Goal: Task Accomplishment & Management: Complete application form

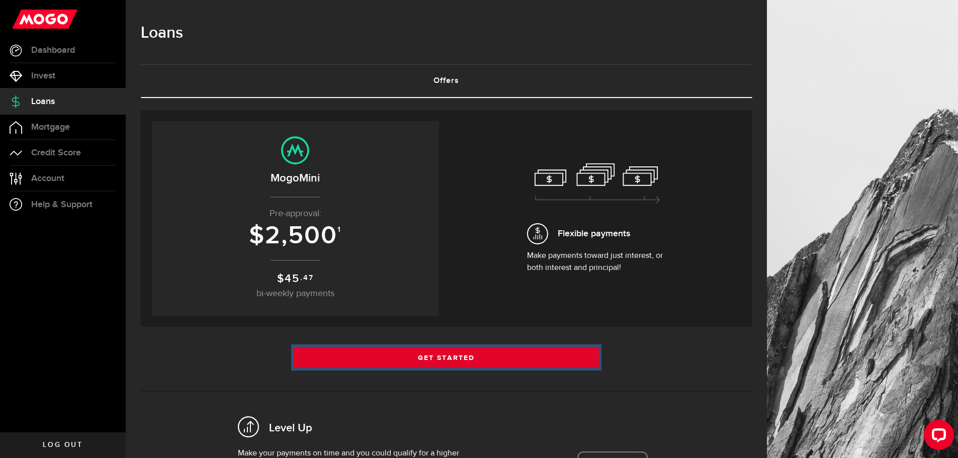
click at [476, 355] on link "Get Started" at bounding box center [447, 357] width 306 height 21
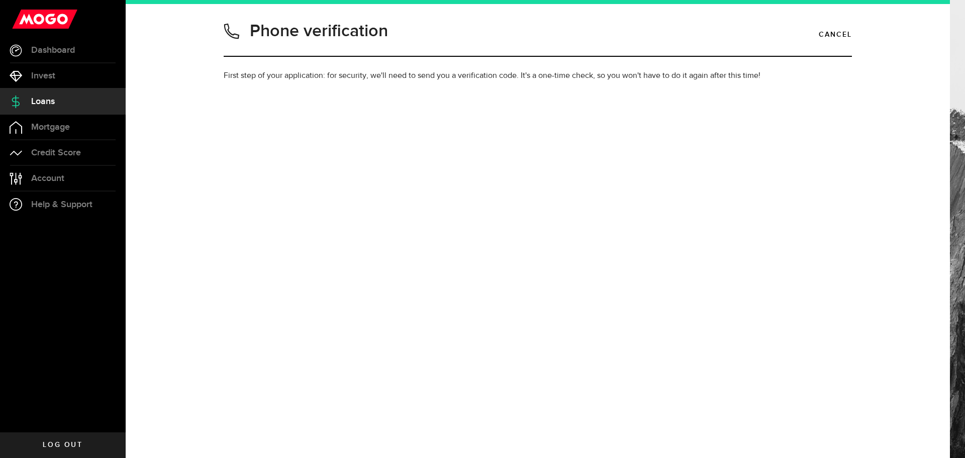
type input "8073551233"
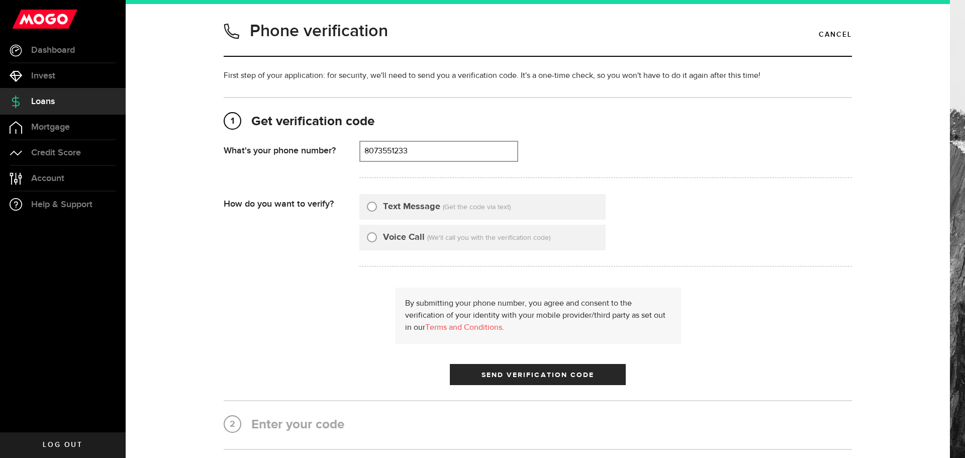
click at [371, 198] on div "Text Message (Get the code via text)" at bounding box center [482, 207] width 246 height 26
click at [367, 217] on div "Text Message (Get the code via text)" at bounding box center [482, 207] width 246 height 26
click at [371, 214] on div "Text Message (Get the code via text)" at bounding box center [482, 207] width 246 height 26
click at [373, 204] on input "Text Message" at bounding box center [372, 205] width 10 height 10
radio input "true"
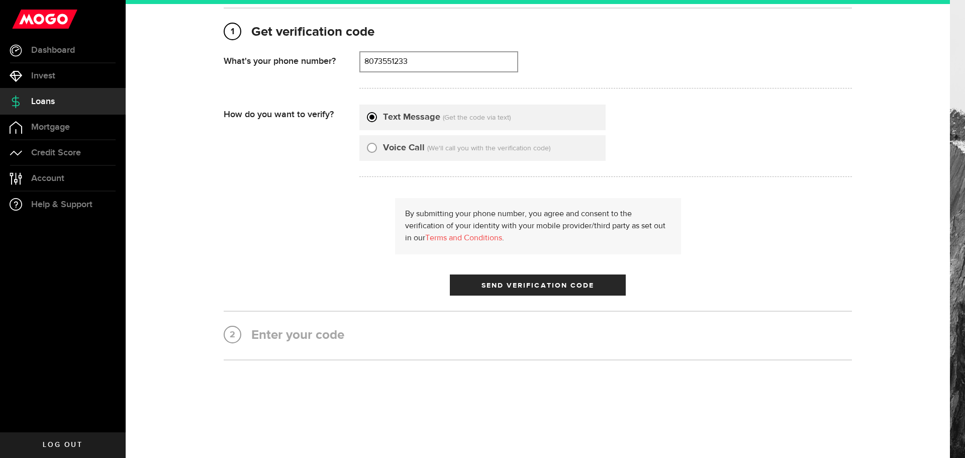
scroll to position [92, 0]
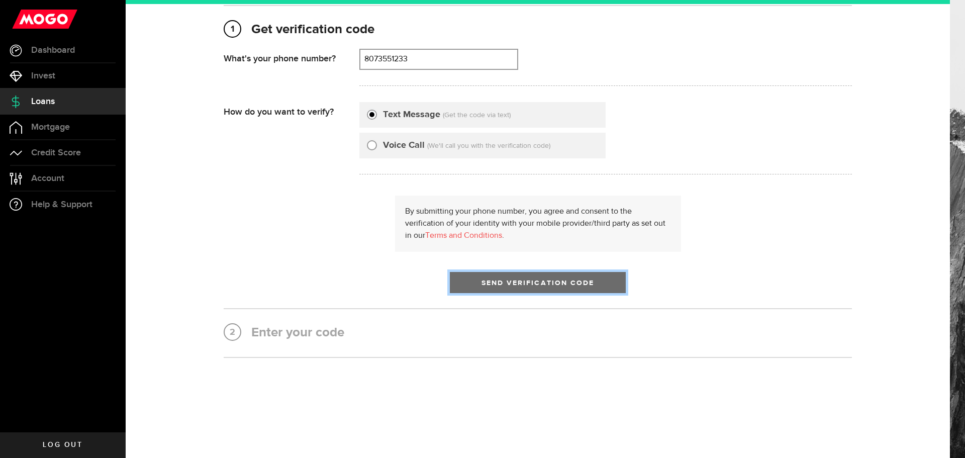
click at [519, 285] on span "Send Verification Code" at bounding box center [538, 282] width 113 height 7
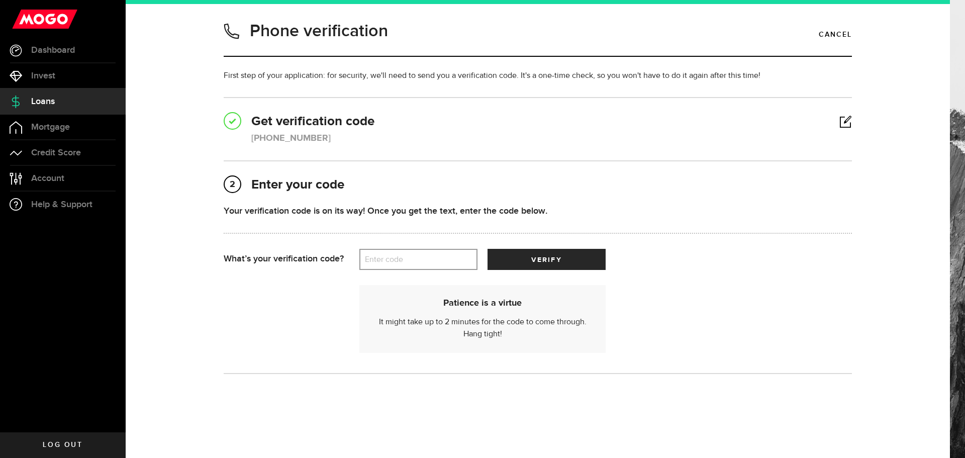
click at [453, 256] on label "Enter code" at bounding box center [418, 259] width 118 height 21
click at [453, 256] on input "Enter code" at bounding box center [418, 259] width 118 height 21
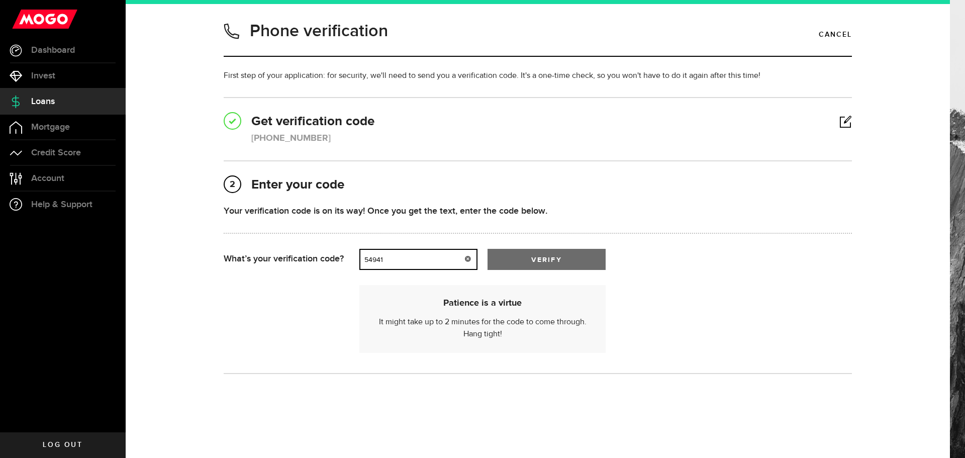
type input "54941"
click at [558, 251] on button "verify" at bounding box center [547, 259] width 118 height 21
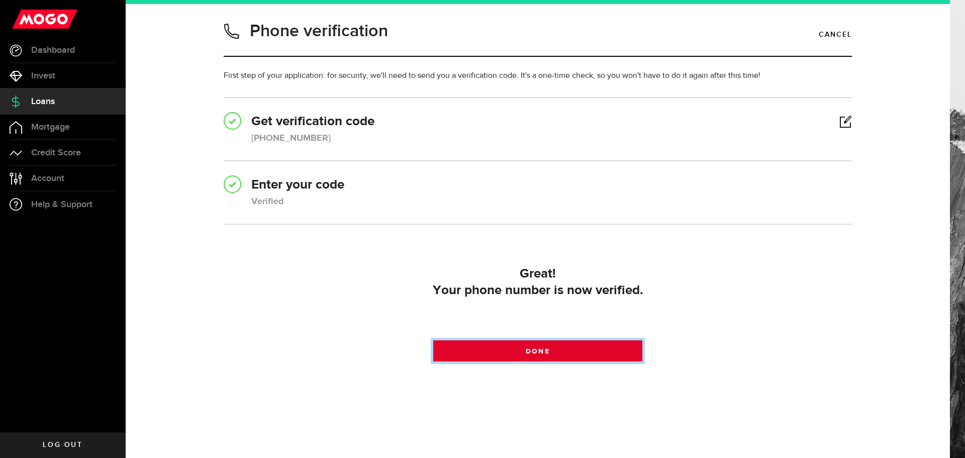
click at [563, 348] on link "Done" at bounding box center [538, 350] width 210 height 21
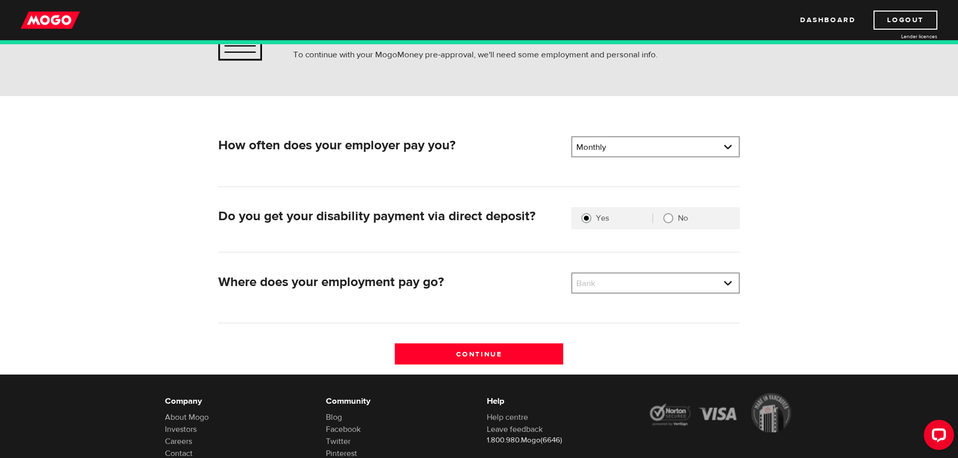
scroll to position [101, 0]
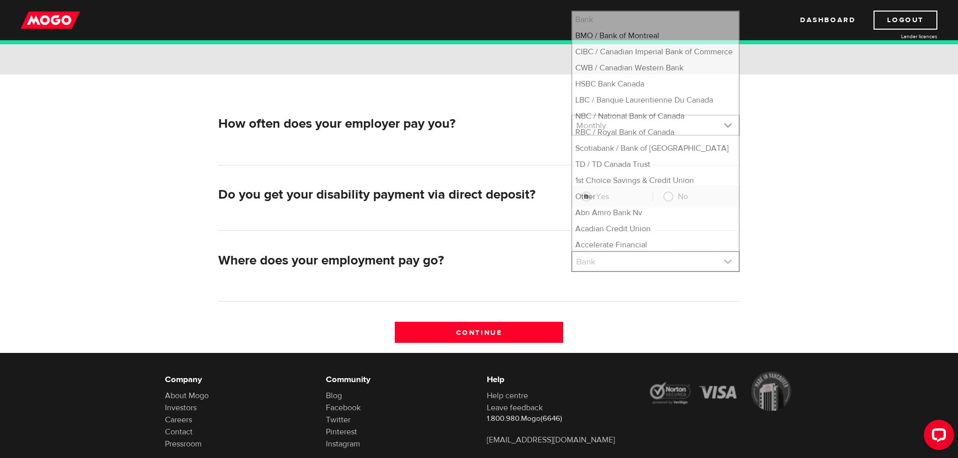
click at [634, 263] on link at bounding box center [655, 261] width 166 height 19
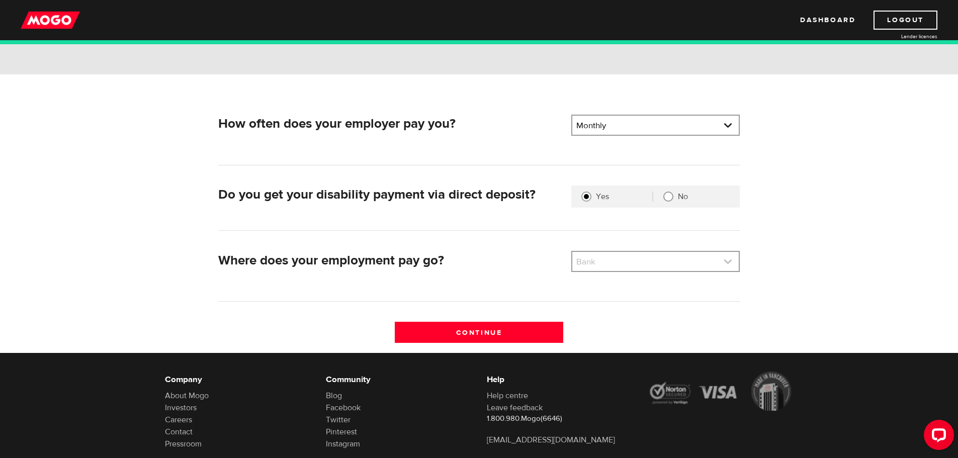
click at [634, 263] on link at bounding box center [655, 261] width 166 height 19
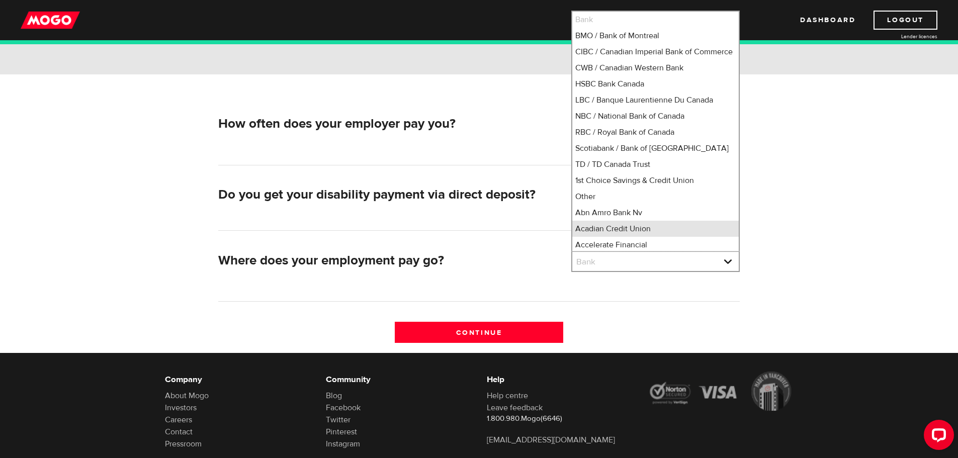
scroll to position [14, 0]
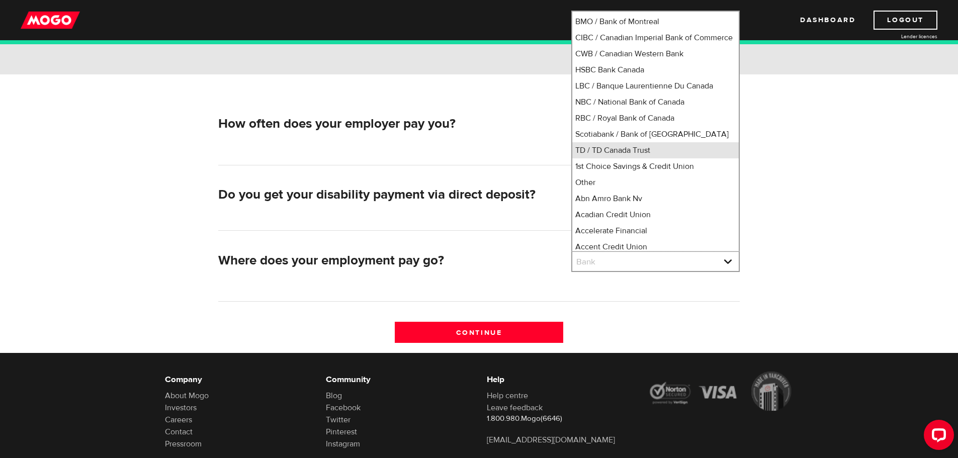
click at [642, 155] on li "TD / TD Canada Trust" at bounding box center [655, 150] width 166 height 16
select select "9"
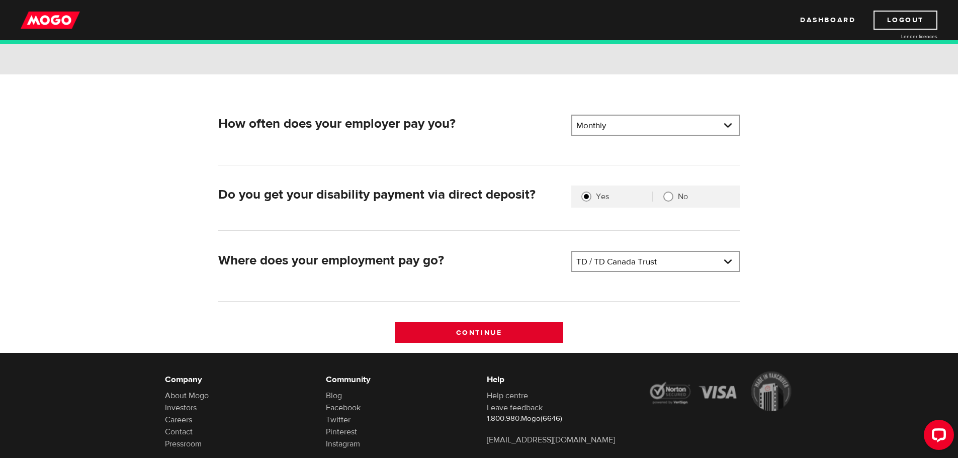
click at [498, 327] on input "Continue" at bounding box center [479, 332] width 168 height 21
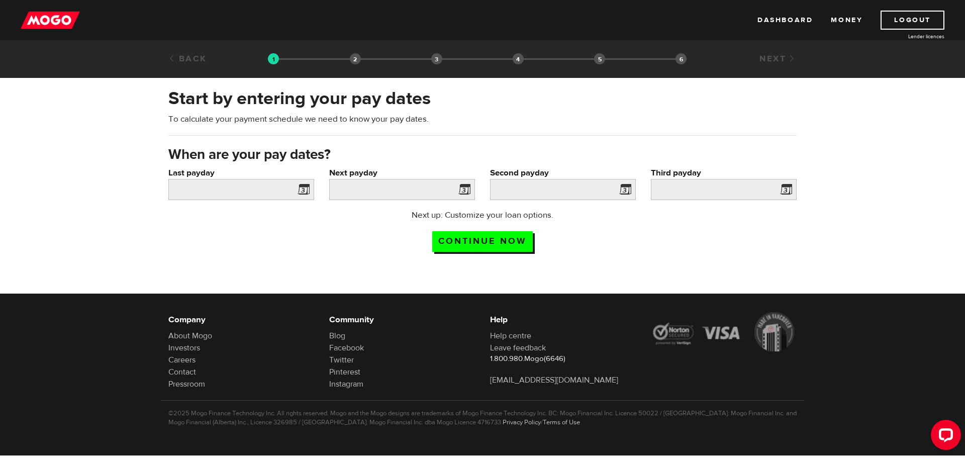
click at [305, 190] on span at bounding box center [301, 191] width 15 height 16
click at [275, 190] on input "Last payday" at bounding box center [241, 189] width 146 height 21
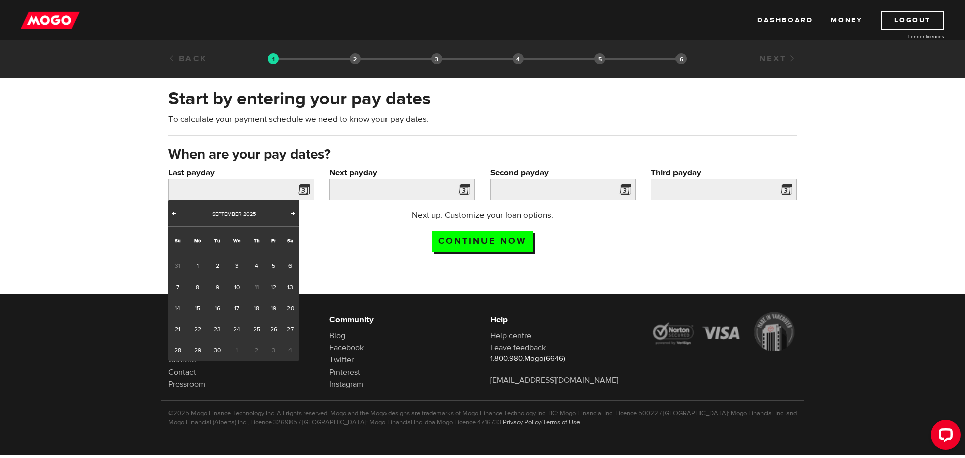
click at [178, 217] on link "Prev" at bounding box center [174, 214] width 10 height 10
click at [258, 355] on link "28" at bounding box center [256, 350] width 19 height 21
type input "[DATE]"
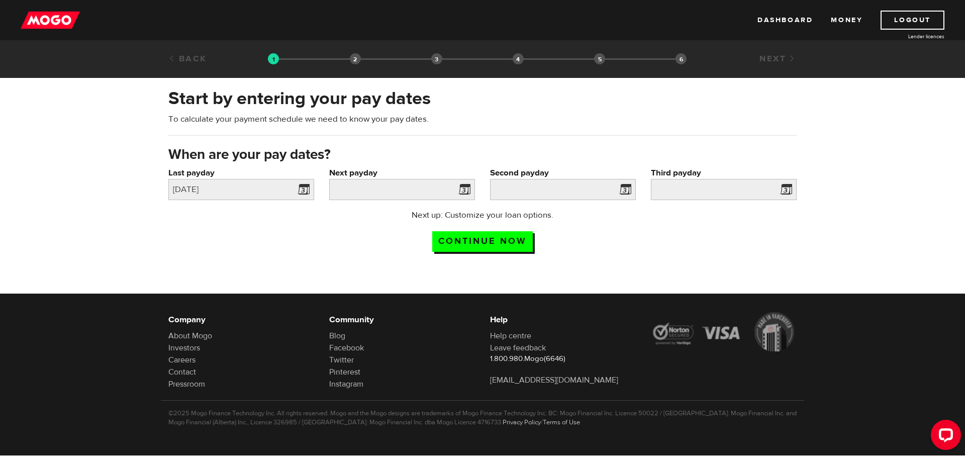
click at [460, 188] on span at bounding box center [462, 191] width 15 height 16
click at [469, 191] on span at bounding box center [462, 191] width 15 height 16
click at [464, 191] on span at bounding box center [462, 191] width 15 height 16
click at [424, 190] on input "Next payday" at bounding box center [402, 189] width 146 height 21
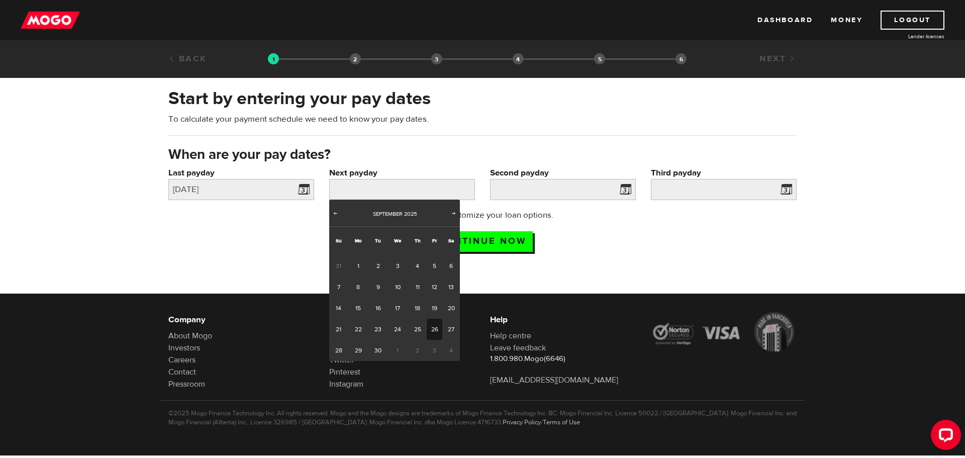
click at [431, 329] on link "26" at bounding box center [435, 329] width 16 height 21
type input "[DATE]"
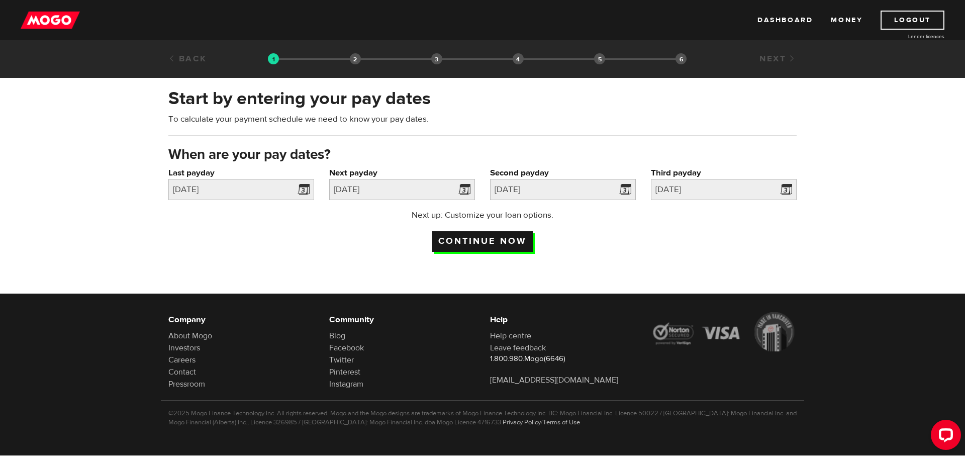
click at [449, 235] on input "Continue now" at bounding box center [482, 241] width 101 height 21
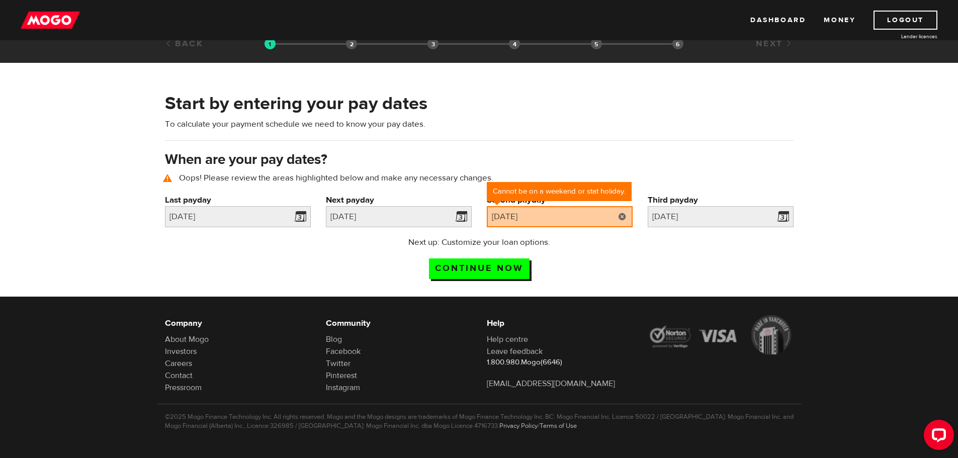
click at [624, 216] on link at bounding box center [622, 216] width 21 height 21
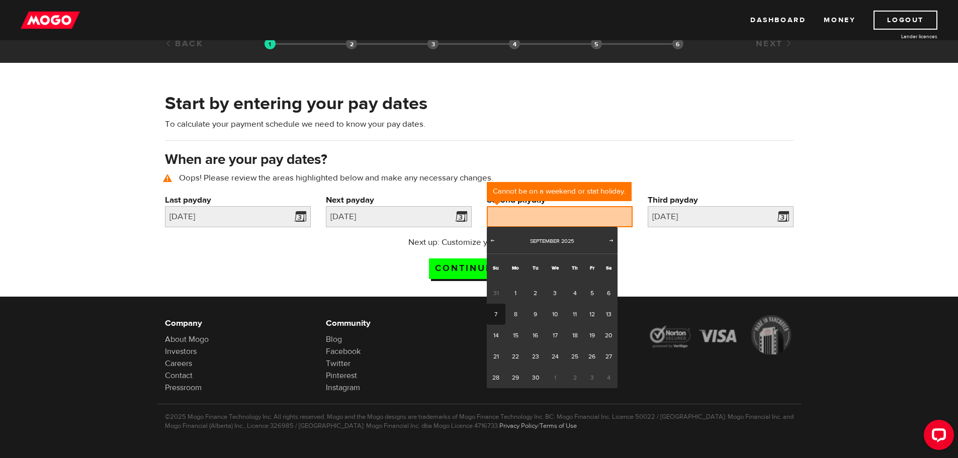
click at [646, 145] on div "Start by entering your pay dates To calculate your payment schedule we need to …" at bounding box center [478, 120] width 643 height 59
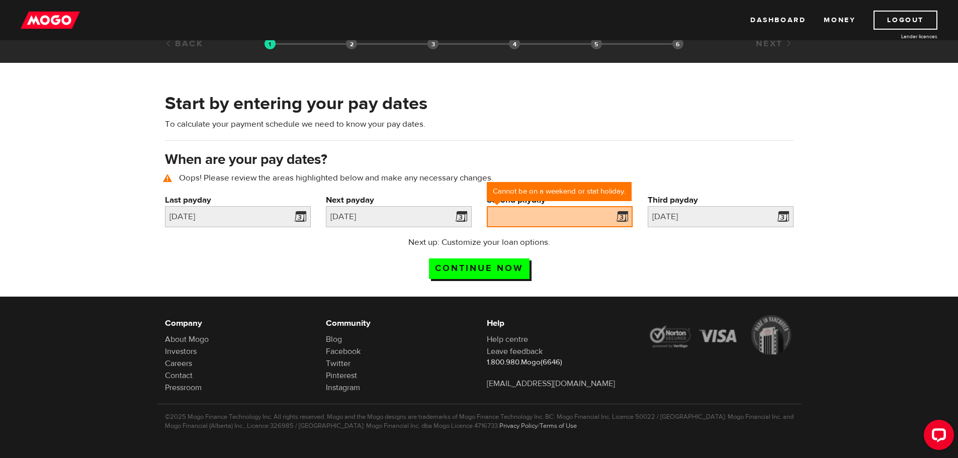
click at [620, 221] on span at bounding box center [619, 218] width 15 height 16
click at [622, 216] on span at bounding box center [619, 218] width 15 height 16
click at [623, 215] on span at bounding box center [619, 218] width 15 height 16
click at [614, 221] on span at bounding box center [619, 218] width 15 height 16
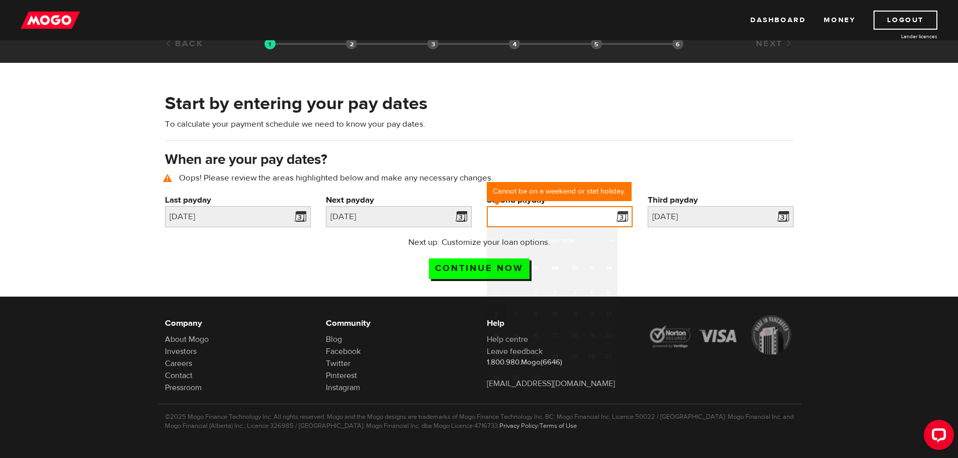
drag, startPoint x: 617, startPoint y: 219, endPoint x: 591, endPoint y: 219, distance: 26.6
click at [591, 219] on input "Second payday" at bounding box center [560, 216] width 146 height 21
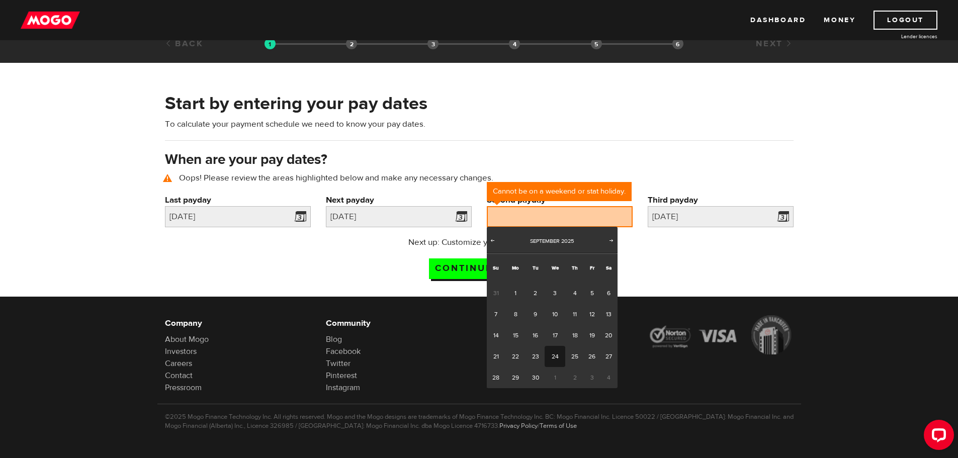
click at [547, 352] on link "24" at bounding box center [554, 356] width 21 height 21
type input "2025/09/24"
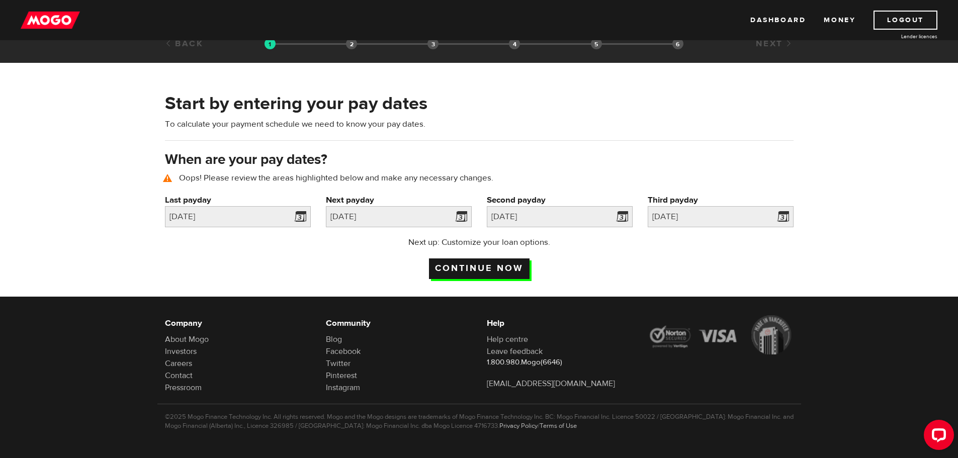
click at [497, 267] on input "Continue now" at bounding box center [479, 268] width 101 height 21
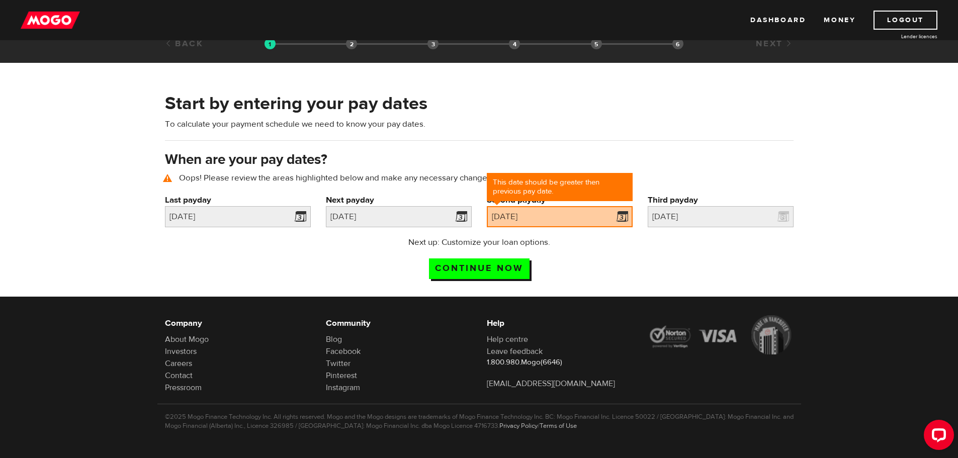
click at [713, 165] on h3 "When are your pay dates?" at bounding box center [479, 160] width 628 height 16
click at [470, 217] on link at bounding box center [461, 216] width 21 height 21
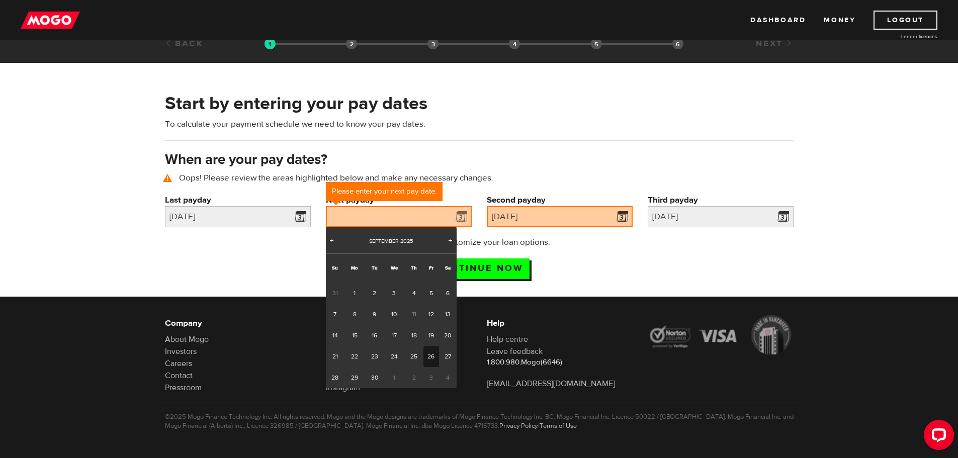
click at [433, 355] on link "26" at bounding box center [431, 356] width 16 height 21
type input "2025/09/26"
type input "2025/10/26"
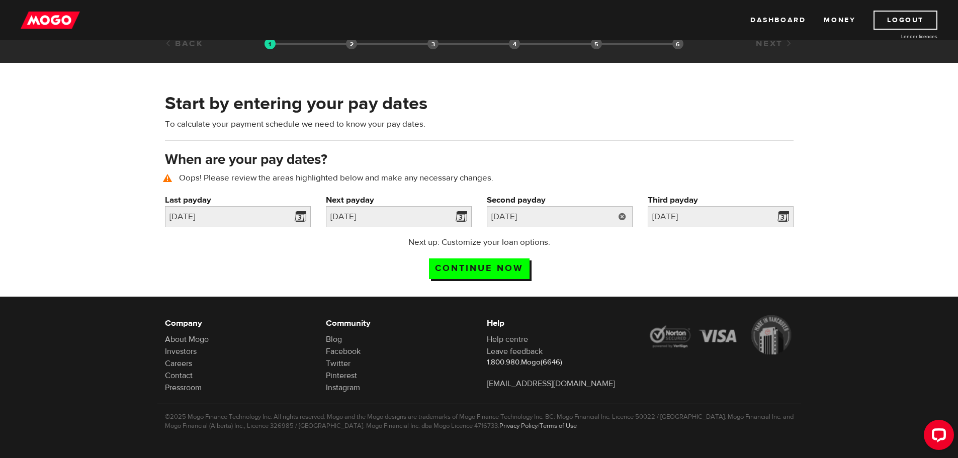
click at [620, 215] on link at bounding box center [622, 216] width 21 height 21
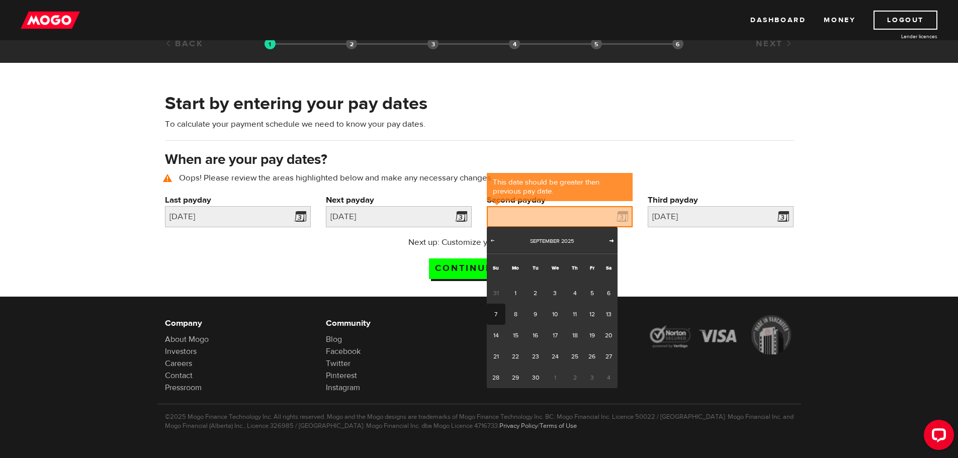
click at [612, 237] on span "Next" at bounding box center [611, 240] width 8 height 8
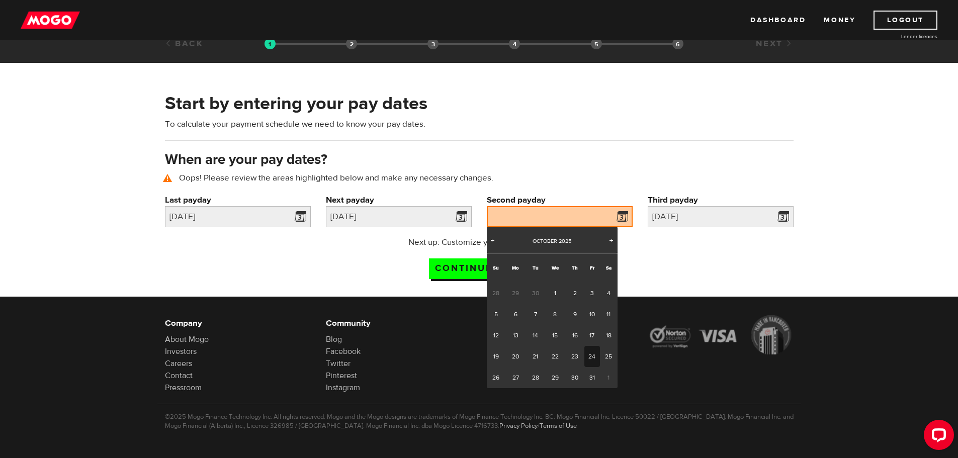
click at [594, 349] on link "24" at bounding box center [592, 356] width 16 height 21
type input "2025/10/24"
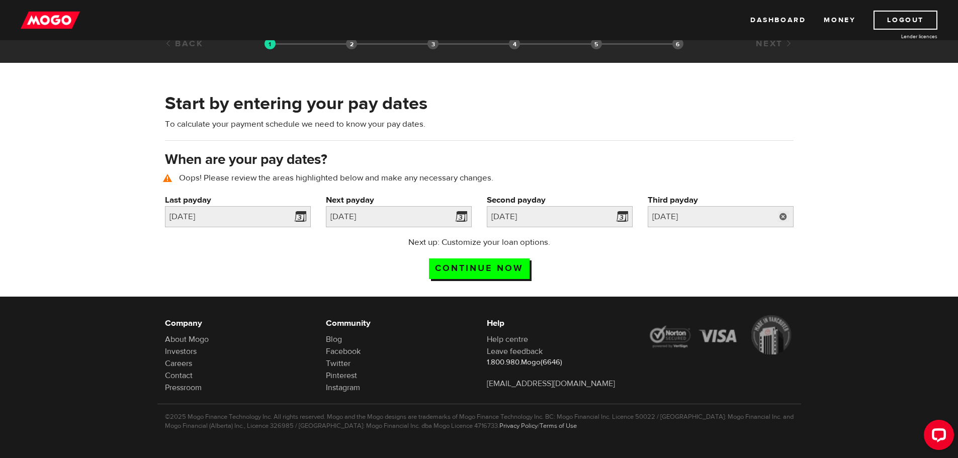
click at [783, 218] on link at bounding box center [783, 216] width 21 height 21
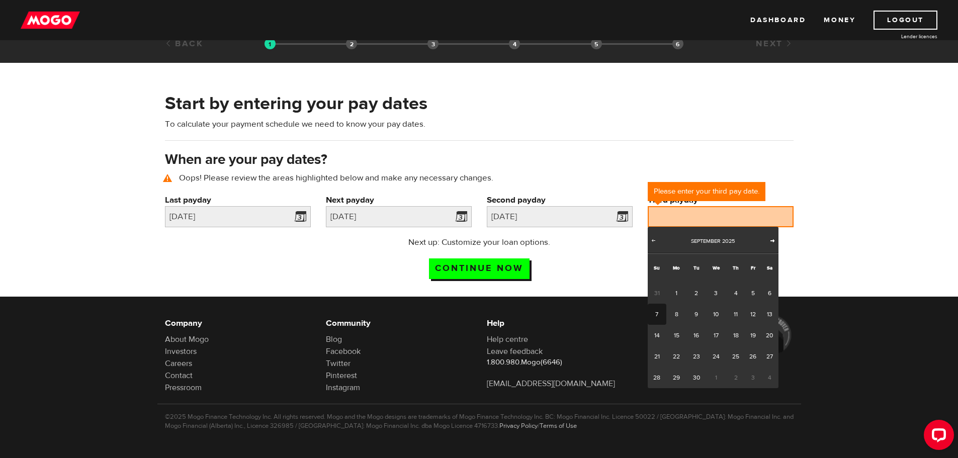
click at [772, 240] on span "Next" at bounding box center [772, 240] width 8 height 8
click at [672, 375] on link "24" at bounding box center [676, 377] width 21 height 21
type input "2025/11/24"
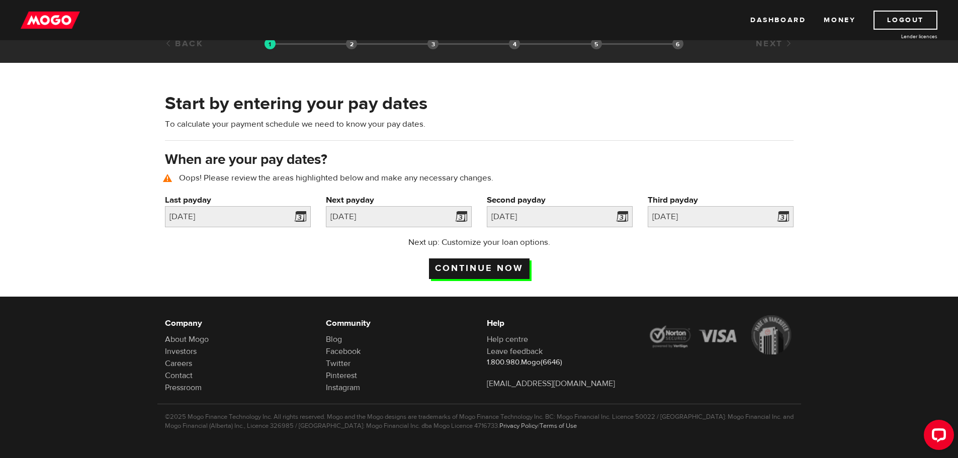
click at [455, 267] on input "Continue now" at bounding box center [479, 268] width 101 height 21
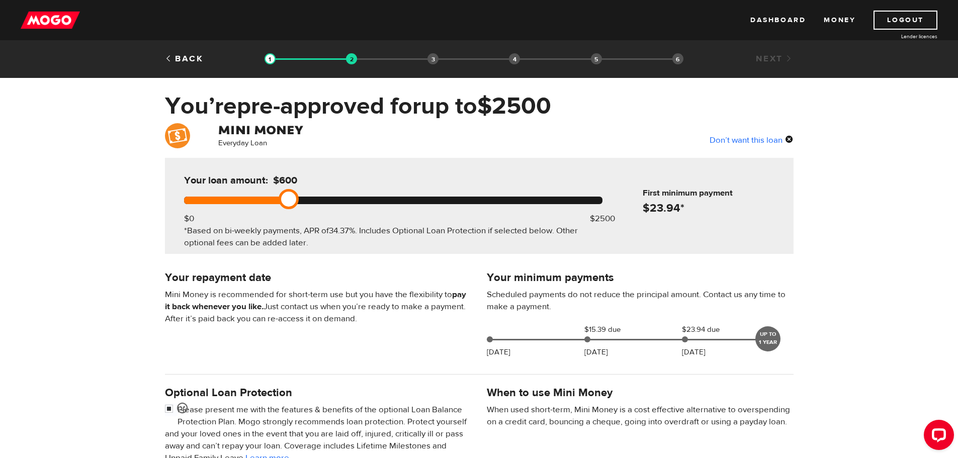
drag, startPoint x: 603, startPoint y: 201, endPoint x: 275, endPoint y: 181, distance: 328.3
click at [275, 181] on div "Your loan amount: $600 $0 $2500 *Based on bi-weekly payments, APR of 34.37% . I…" at bounding box center [393, 206] width 448 height 96
drag, startPoint x: 294, startPoint y: 204, endPoint x: 327, endPoint y: 206, distance: 32.7
click at [327, 206] on link at bounding box center [322, 199] width 20 height 20
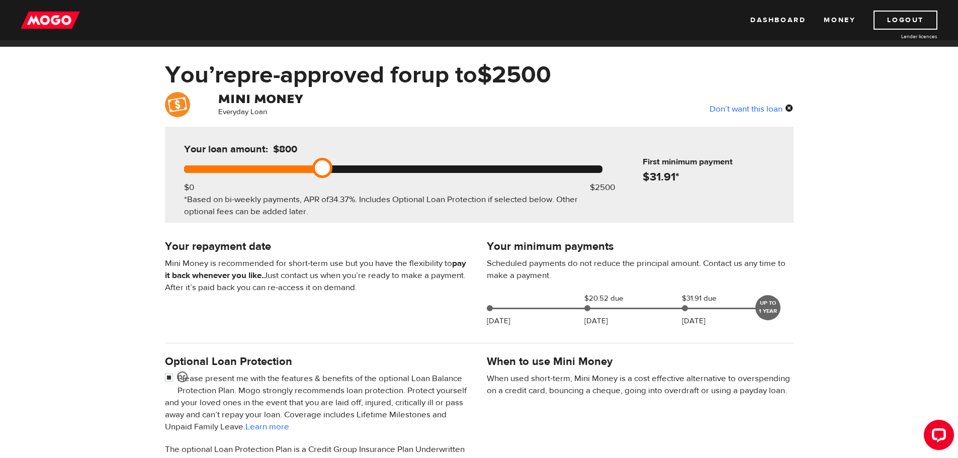
scroll to position [201, 0]
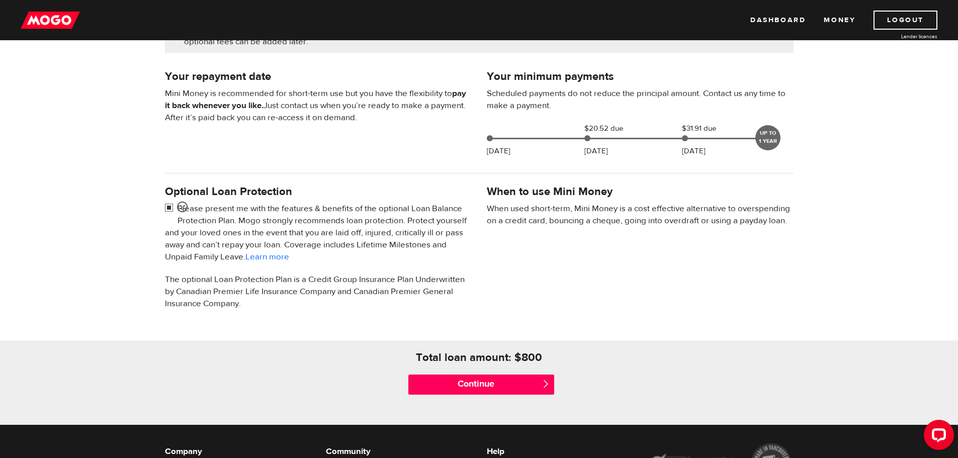
click at [171, 206] on input "checkbox" at bounding box center [171, 209] width 13 height 13
checkbox input "false"
click at [527, 387] on input "Continue" at bounding box center [481, 384] width 146 height 20
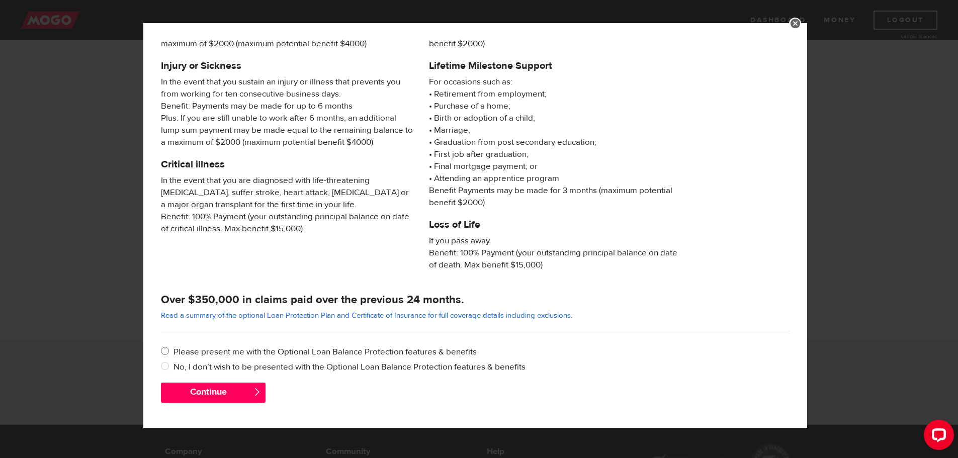
scroll to position [251, 0]
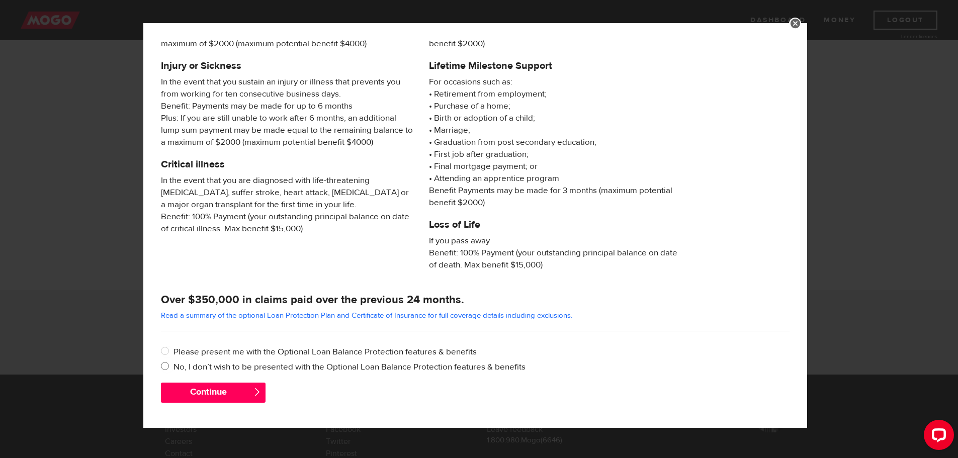
click at [202, 368] on label "No, I don’t wish to be presented with the Optional Loan Balance Protection feat…" at bounding box center [481, 367] width 616 height 12
click at [173, 368] on input "No, I don’t wish to be presented with the Optional Loan Balance Protection feat…" at bounding box center [167, 367] width 13 height 13
radio input "true"
click at [189, 390] on button "Continue" at bounding box center [213, 393] width 105 height 20
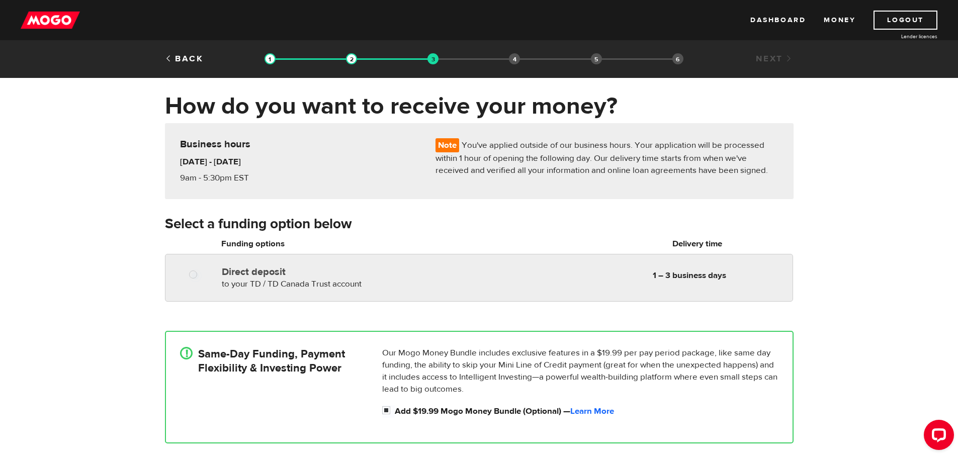
radio input "true"
click at [176, 263] on div at bounding box center [191, 272] width 60 height 20
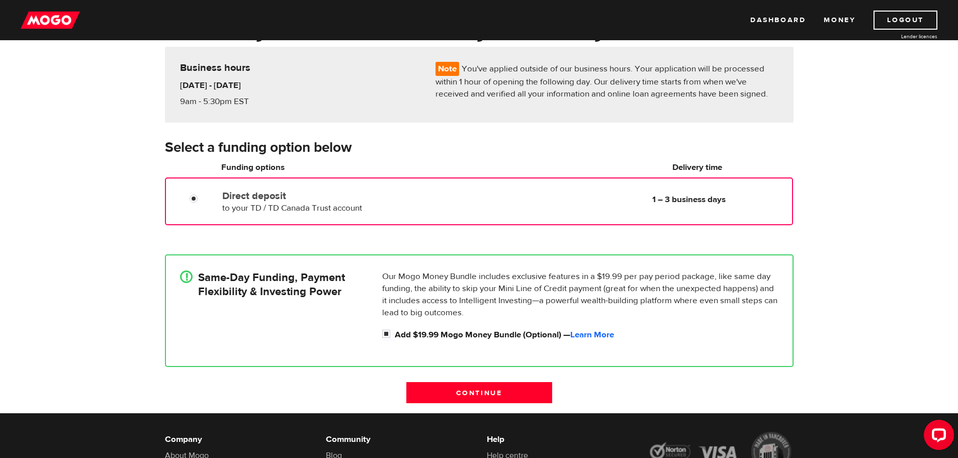
scroll to position [101, 0]
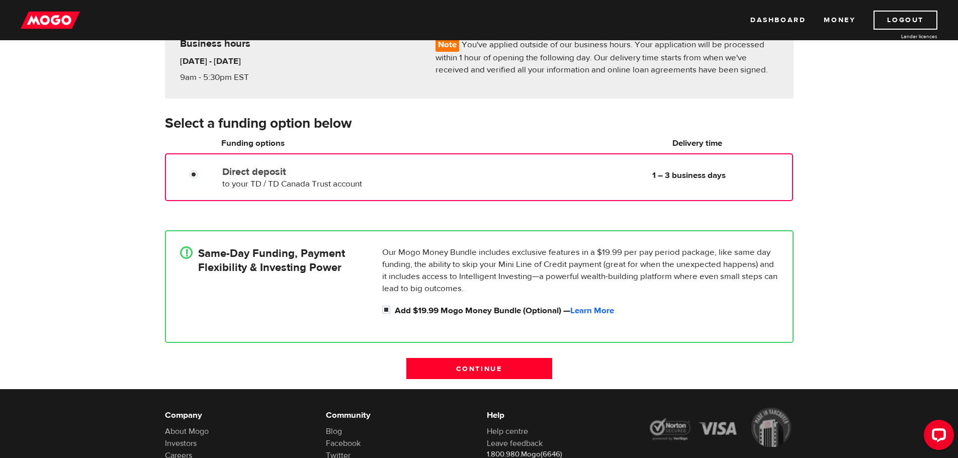
click at [217, 282] on div "! Same-Day Funding, Payment Flexibility & Investing Power" at bounding box center [277, 283] width 202 height 75
click at [387, 312] on input "Add $19.99 Mogo Money Bundle (Optional) — Learn More" at bounding box center [388, 311] width 13 height 13
checkbox input "false"
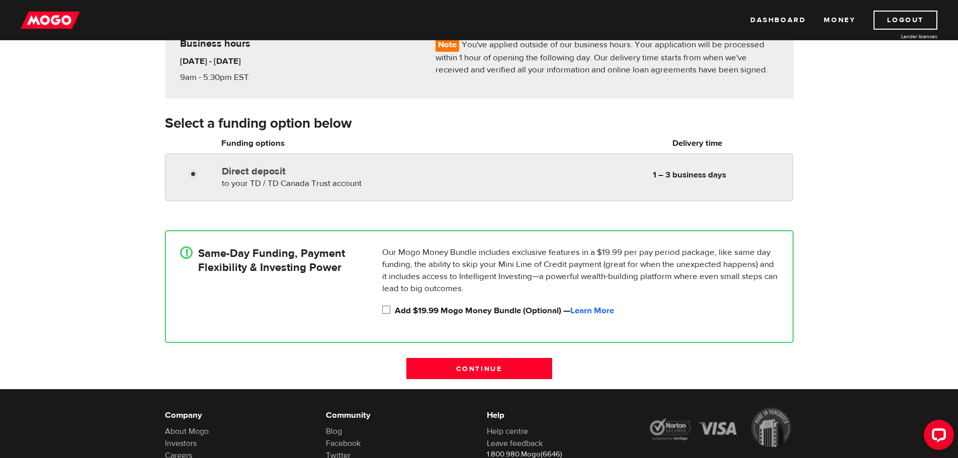
radio input "true"
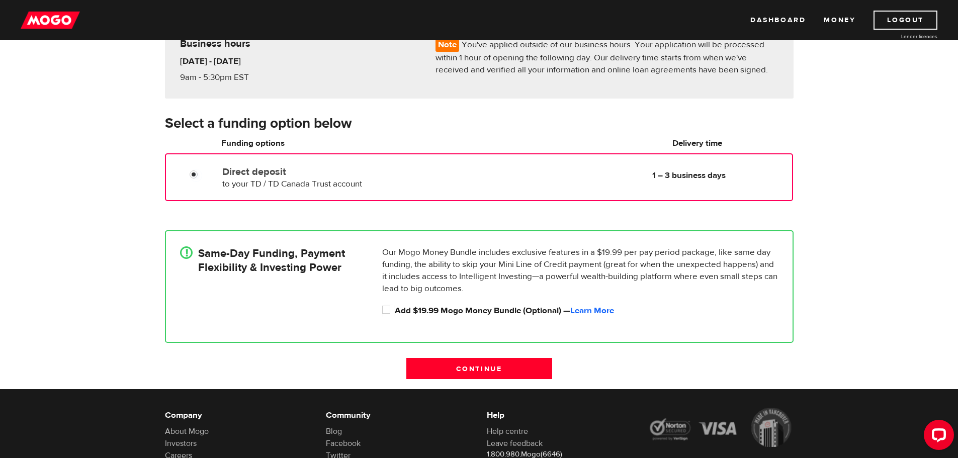
click at [444, 180] on div "Direct deposit to your TD / TD Canada Trust account Delivery in 1 – 3 business …" at bounding box center [337, 176] width 239 height 28
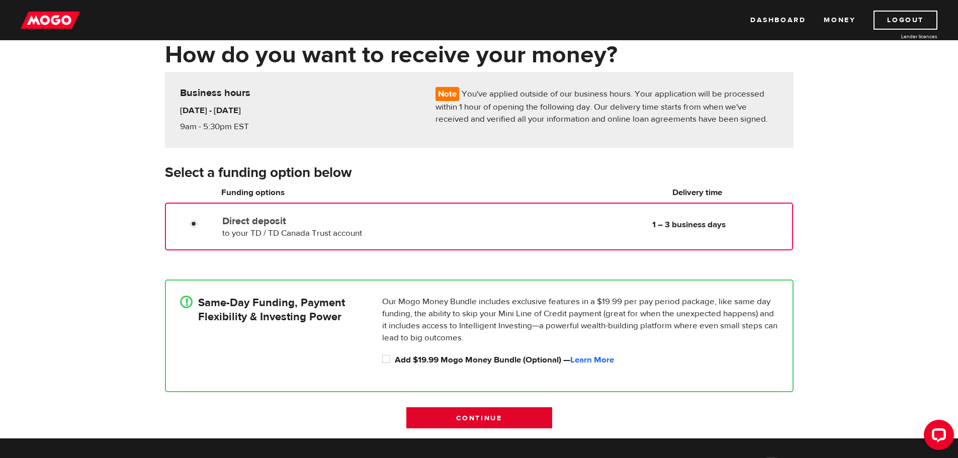
scroll to position [50, 0]
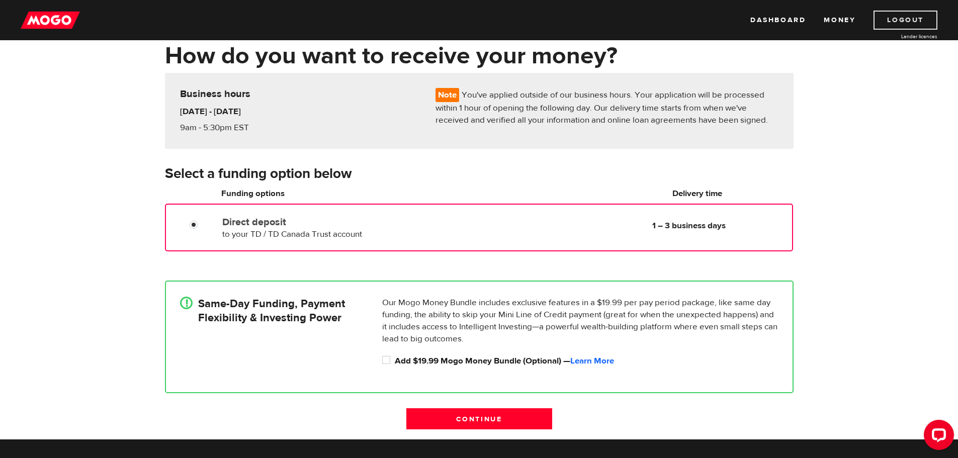
click at [875, 17] on link "Logout" at bounding box center [905, 20] width 64 height 19
